Goal: Task Accomplishment & Management: Manage account settings

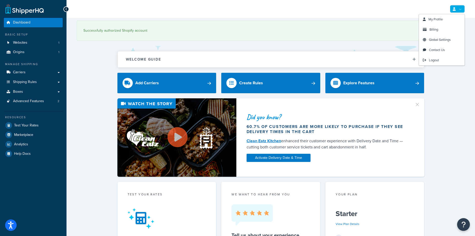
click at [457, 12] on link at bounding box center [457, 9] width 15 height 8
click at [432, 30] on span "Billing" at bounding box center [433, 29] width 9 height 5
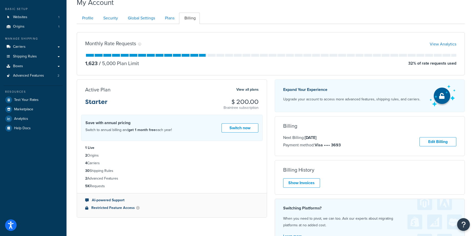
scroll to position [77, 0]
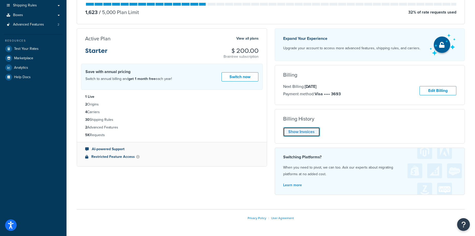
click at [289, 133] on link "Show Invoices" at bounding box center [301, 131] width 37 height 9
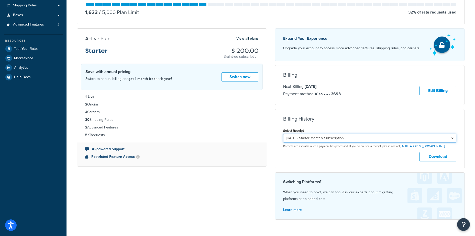
click at [375, 138] on select "[DATE] - Starter Monthly Subscription [DATE] - Starter Monthly Subscription [DA…" at bounding box center [369, 138] width 173 height 9
select select "eza1xmp4"
click at [283, 135] on select "[DATE] - Starter Monthly Subscription [DATE] - Starter Monthly Subscription [DA…" at bounding box center [369, 138] width 173 height 9
click at [439, 159] on button "Download" at bounding box center [437, 156] width 37 height 9
